Goal: Contribute content

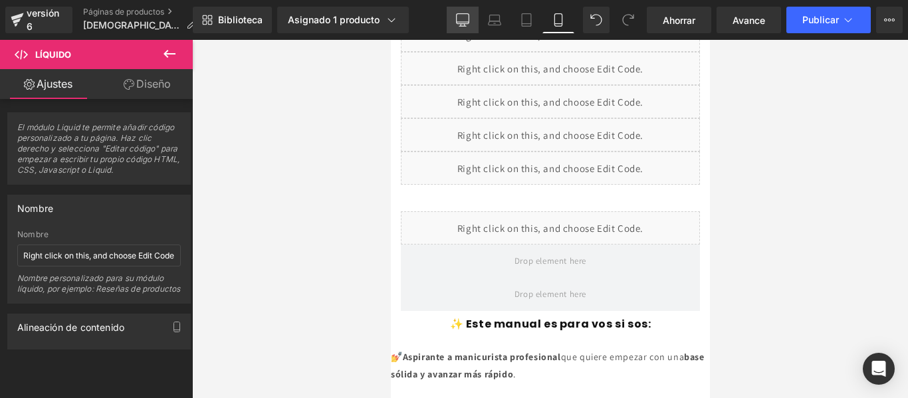
click at [459, 30] on link "De oficina" at bounding box center [463, 20] width 32 height 27
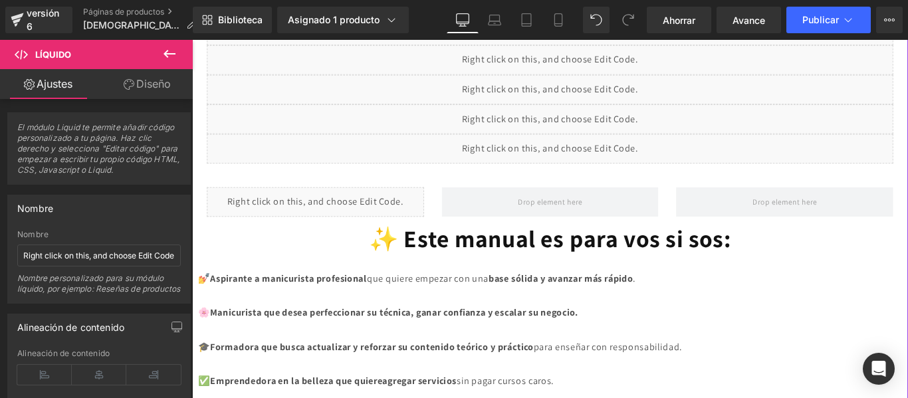
scroll to position [872, 0]
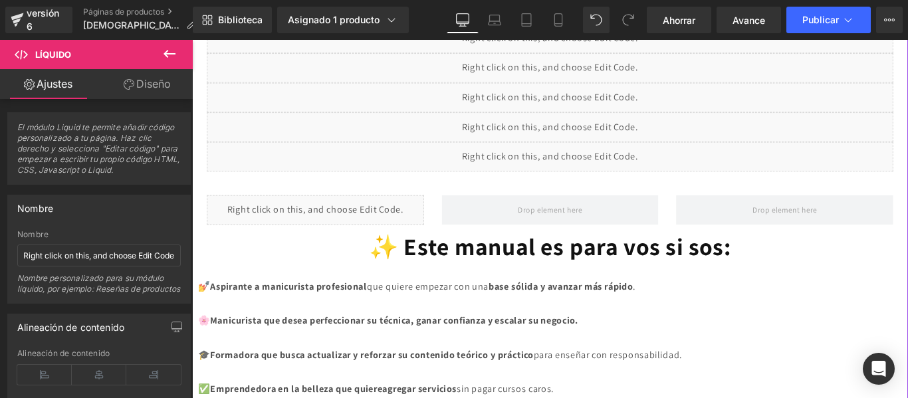
click at [342, 248] on div "Líquido" at bounding box center [331, 231] width 244 height 33
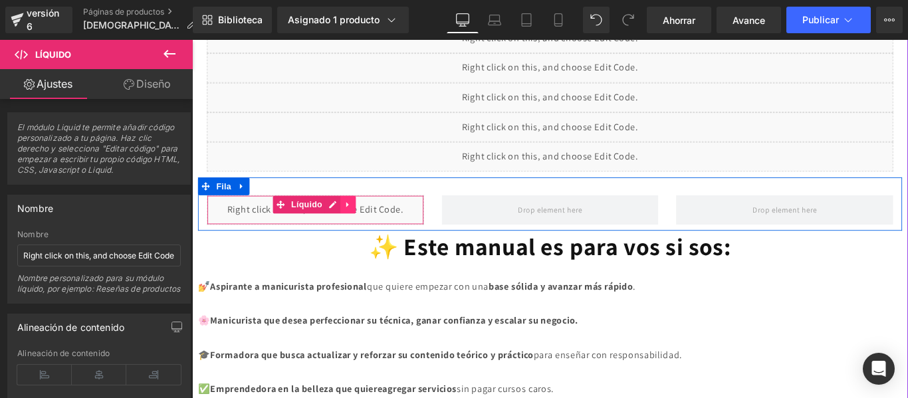
click at [371, 231] on icon at bounding box center [367, 226] width 9 height 10
click at [375, 230] on icon at bounding box center [375, 225] width 9 height 9
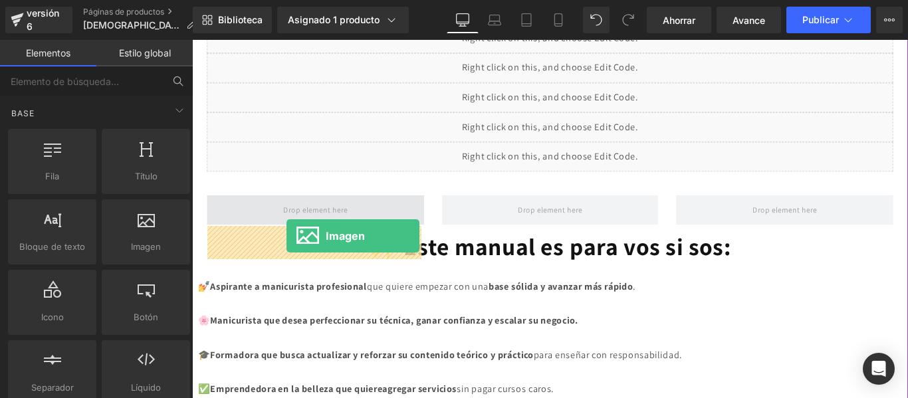
drag, startPoint x: 340, startPoint y: 267, endPoint x: 288, endPoint y: 259, distance: 53.1
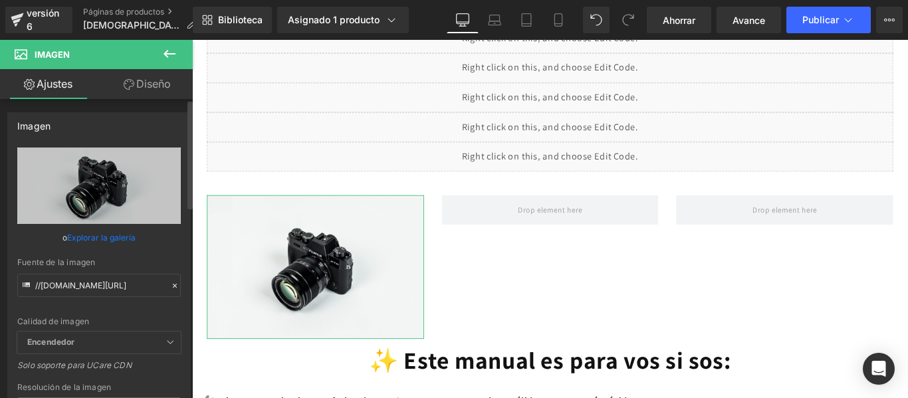
click at [113, 231] on link "Explorar la galería" at bounding box center [101, 237] width 68 height 23
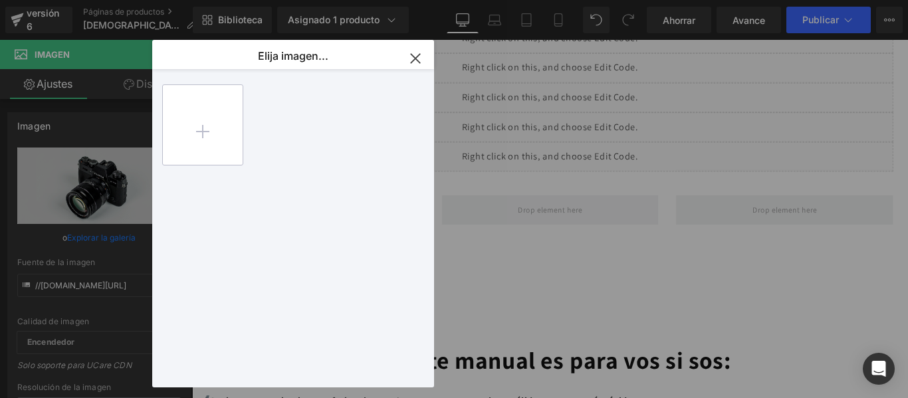
click at [213, 128] on input "file" at bounding box center [203, 125] width 80 height 80
type input "C:\fakepath\Copia [PERSON_NAME] DE PRÁCTICA.gif"
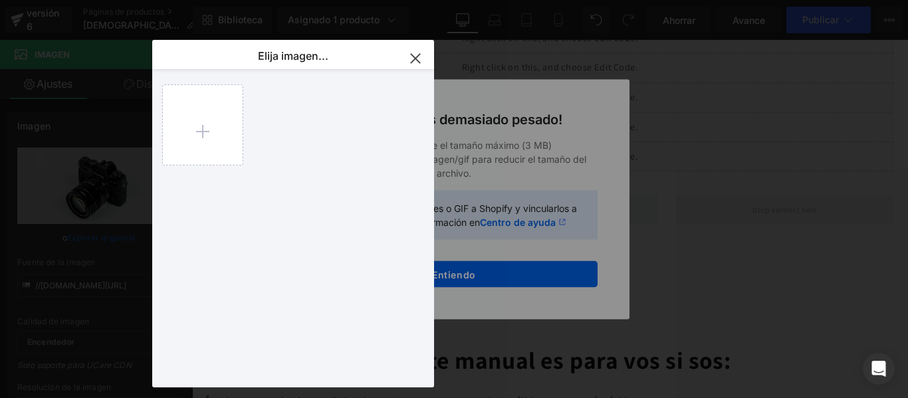
click at [415, 57] on icon "button" at bounding box center [415, 58] width 9 height 9
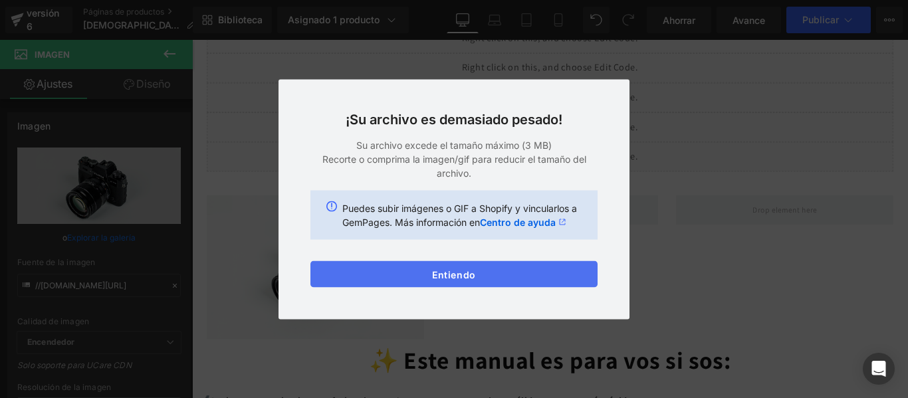
click at [512, 272] on button "Entiendo" at bounding box center [453, 273] width 287 height 27
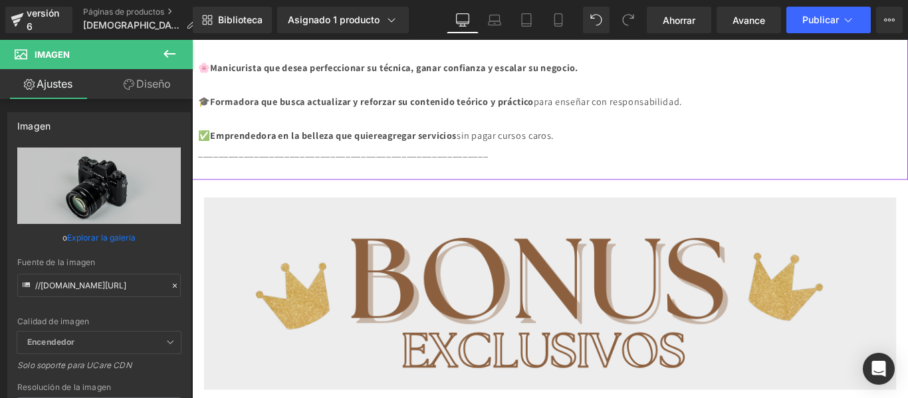
scroll to position [1285, 0]
